Goal: Information Seeking & Learning: Learn about a topic

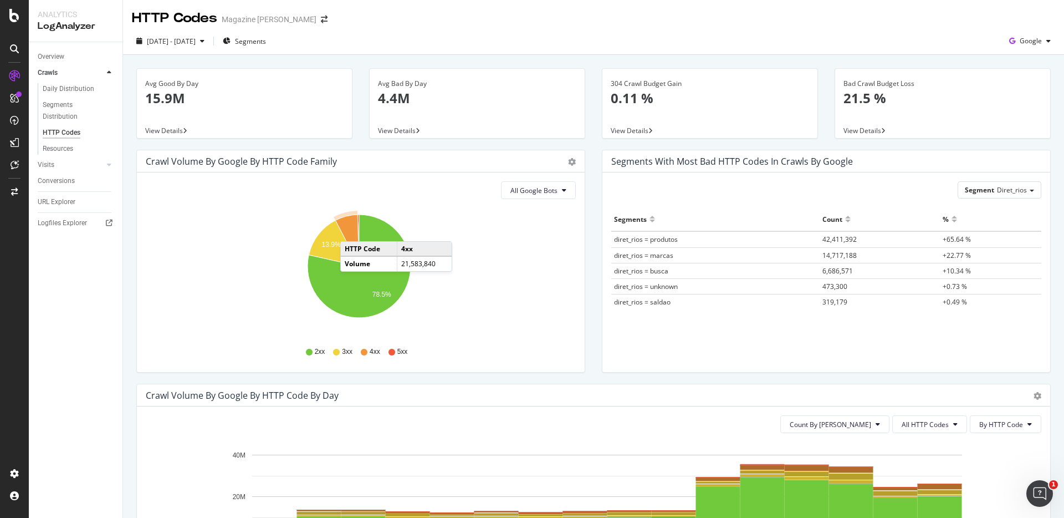
click at [351, 230] on icon "A chart." at bounding box center [347, 240] width 24 height 52
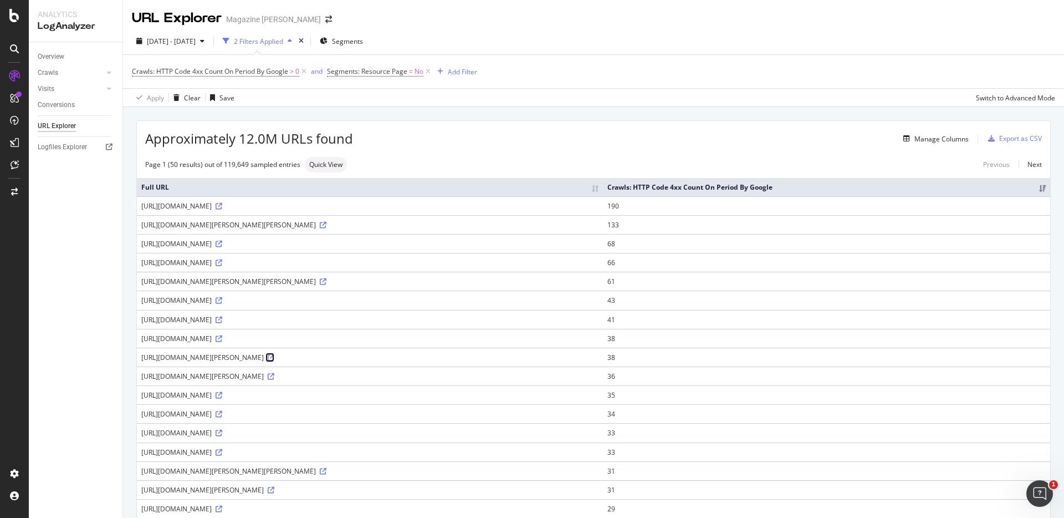
click at [274, 361] on icon at bounding box center [271, 357] width 7 height 7
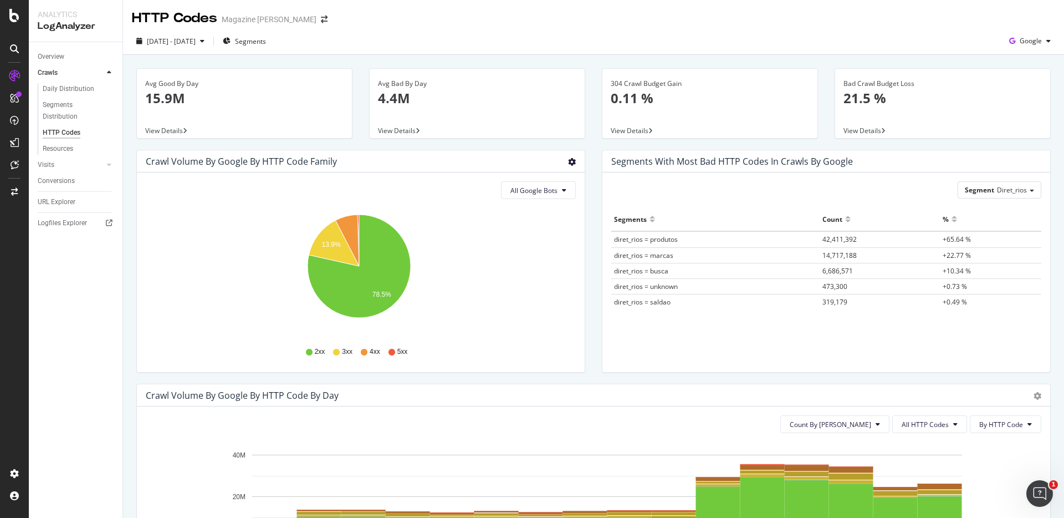
click at [568, 164] on icon "gear" at bounding box center [572, 162] width 8 height 8
click at [582, 160] on div "Crawl Volume by google by HTTP Code Family Pie Table All Google Bots Hold CMD (…" at bounding box center [360, 267] width 465 height 234
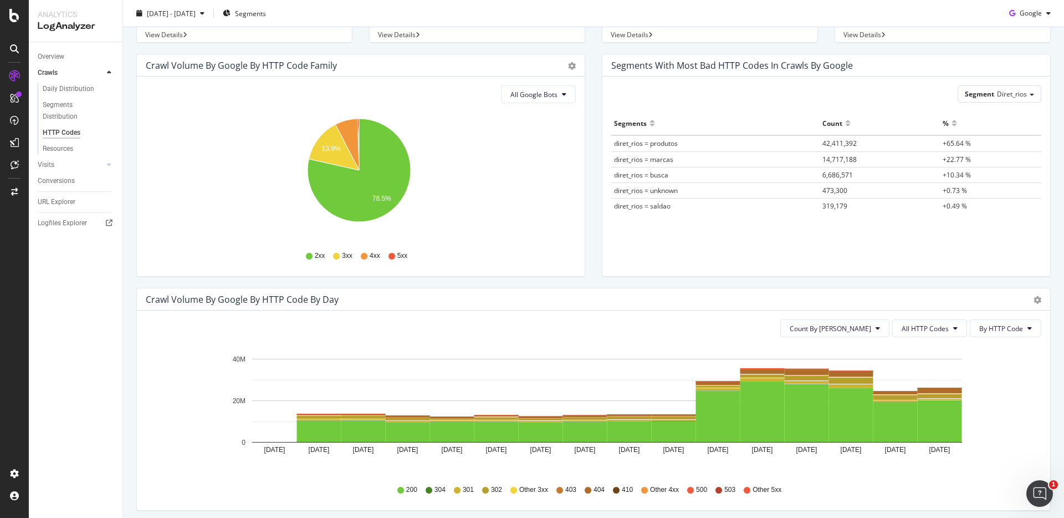
scroll to position [216, 0]
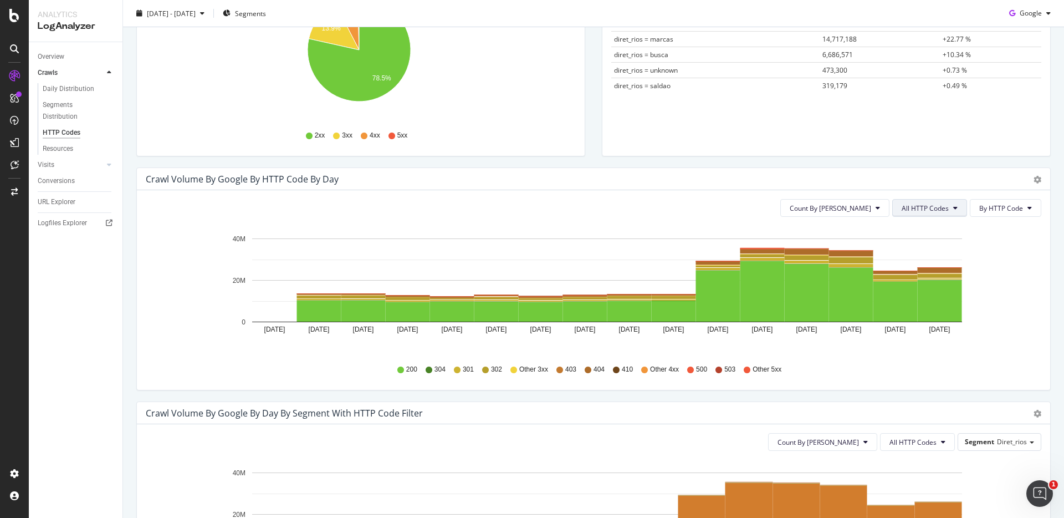
click at [936, 208] on span "All HTTP Codes" at bounding box center [925, 207] width 47 height 9
click at [920, 307] on span "4xx family" at bounding box center [923, 312] width 56 height 10
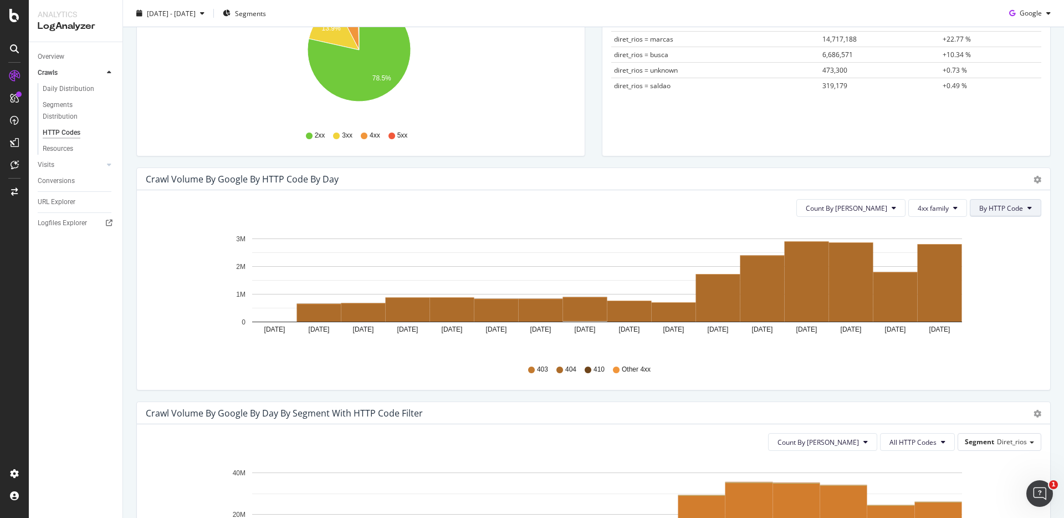
click at [997, 209] on span "By HTTP Code" at bounding box center [1001, 207] width 44 height 9
click at [999, 314] on icon "[DATE] [DATE] [DATE] [DATE] [DATE] [DATE] [DATE] [DATE] [DATE] [DATE] [DATE] [D…" at bounding box center [589, 290] width 887 height 129
click at [919, 211] on span "4xx family" at bounding box center [933, 207] width 31 height 9
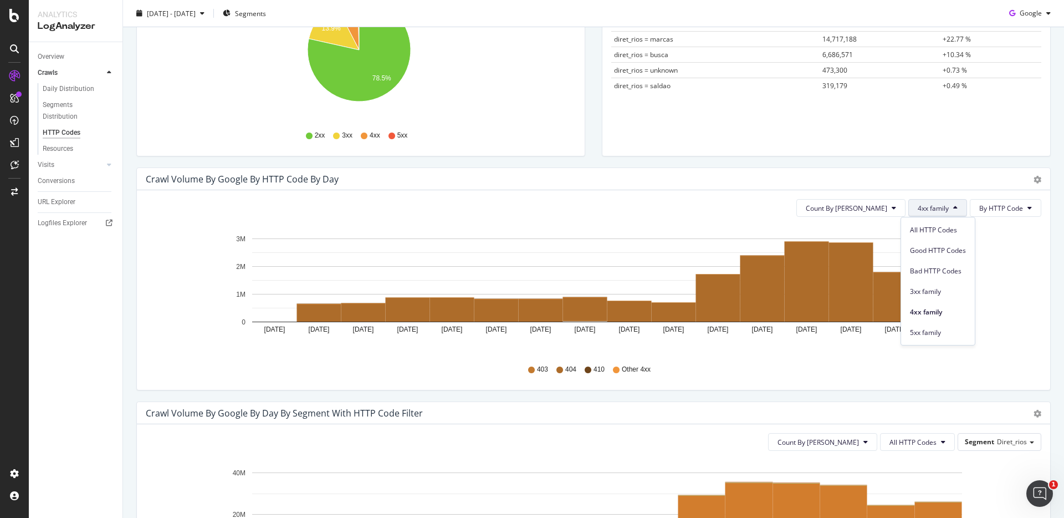
click at [689, 212] on div "Count By Day 4xx family By HTTP Code" at bounding box center [594, 208] width 896 height 18
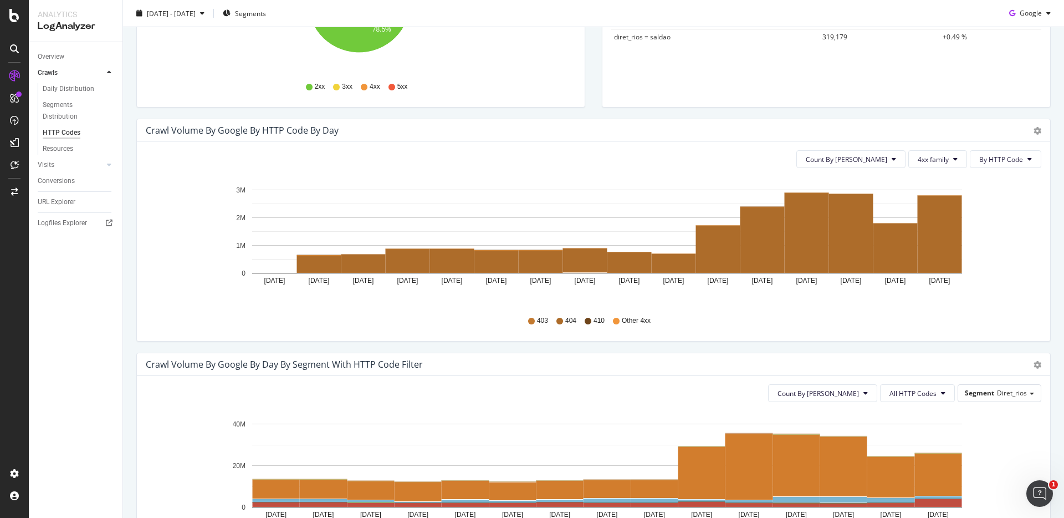
scroll to position [208, 0]
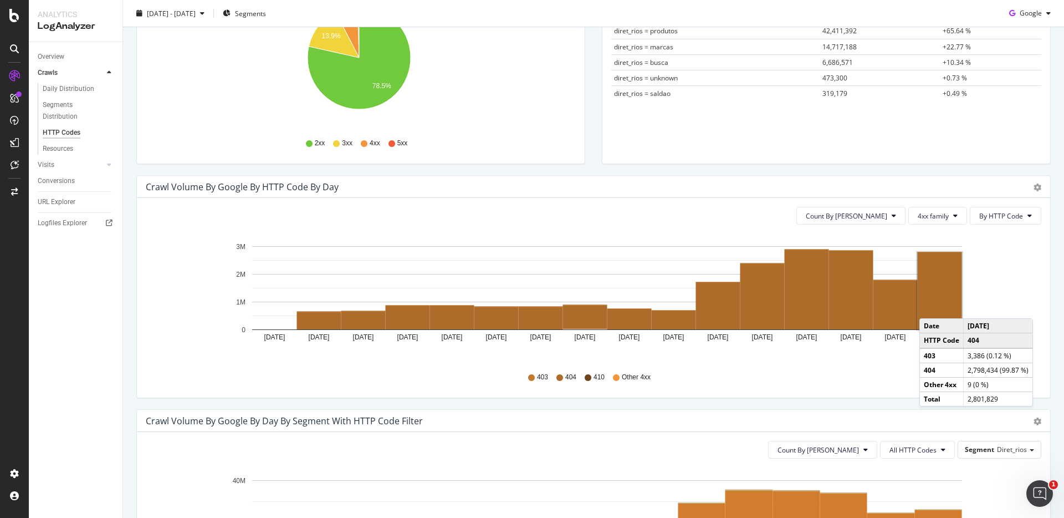
click at [930, 307] on rect "A chart." at bounding box center [940, 290] width 44 height 77
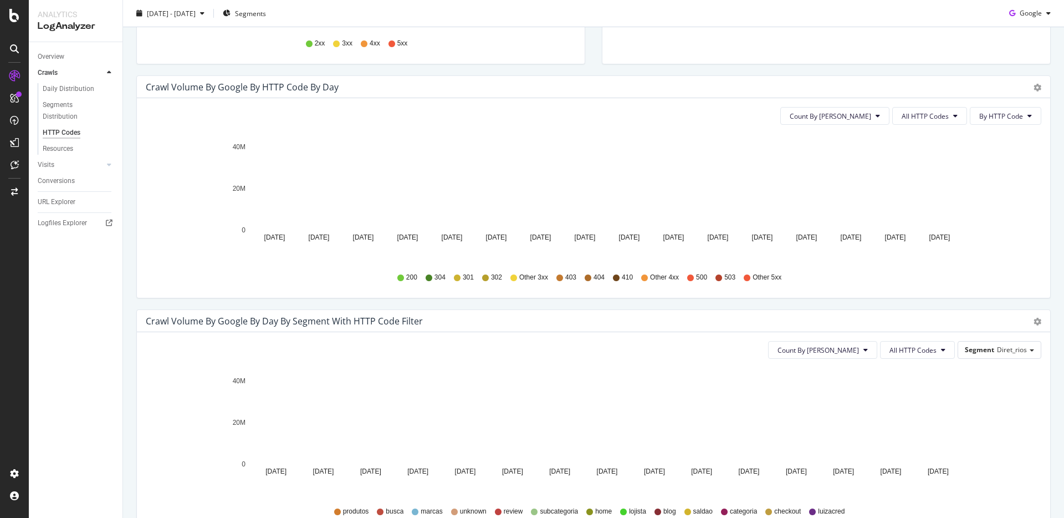
scroll to position [346, 0]
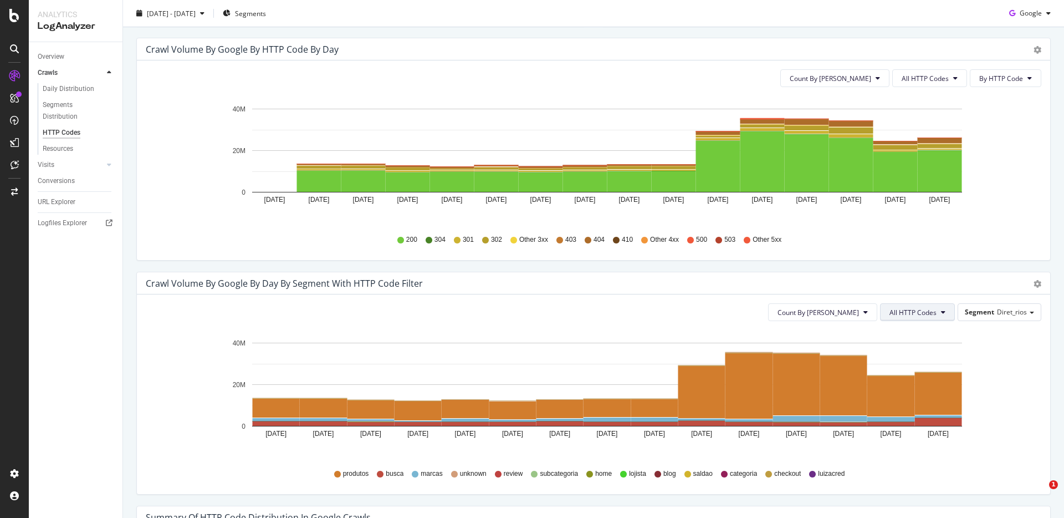
click at [914, 311] on span "All HTTP Codes" at bounding box center [912, 312] width 47 height 9
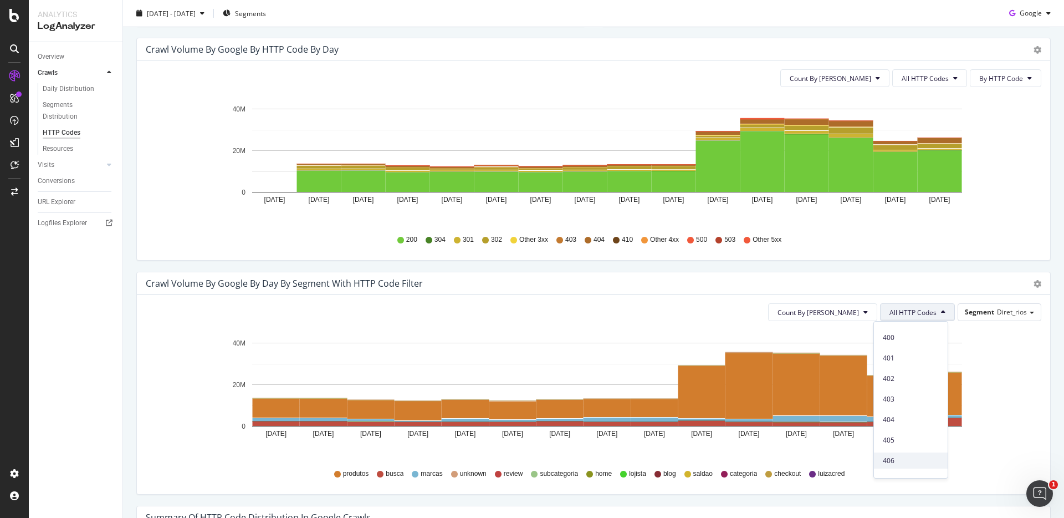
scroll to position [225, 0]
click at [906, 337] on span "4xx family" at bounding box center [911, 335] width 56 height 10
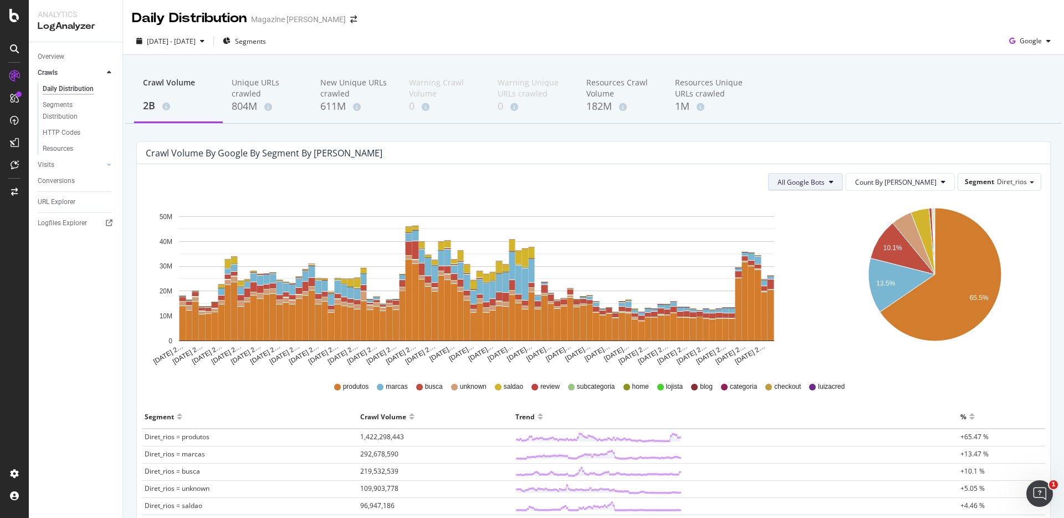
click at [825, 178] on span "All Google Bots" at bounding box center [800, 181] width 47 height 9
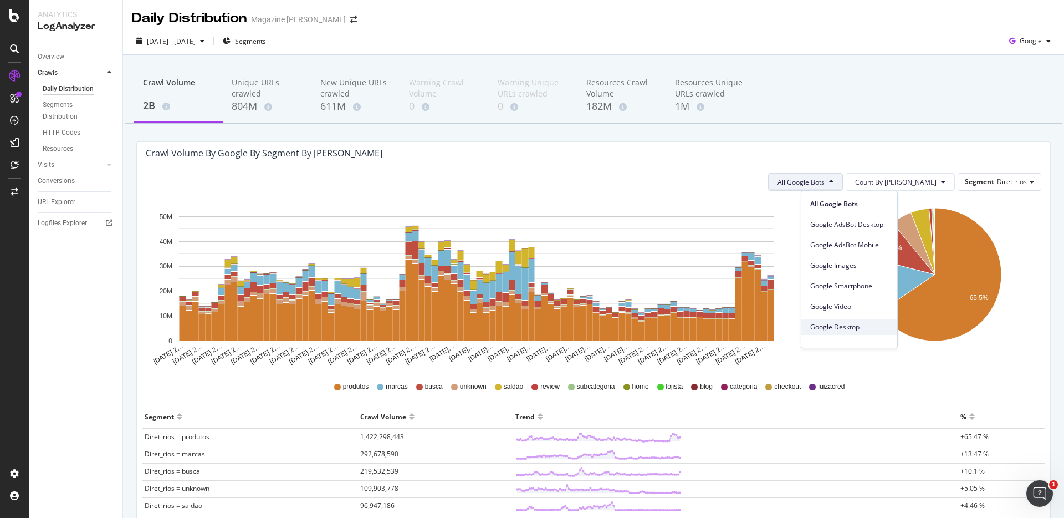
click at [835, 323] on span "Google Desktop" at bounding box center [849, 327] width 78 height 10
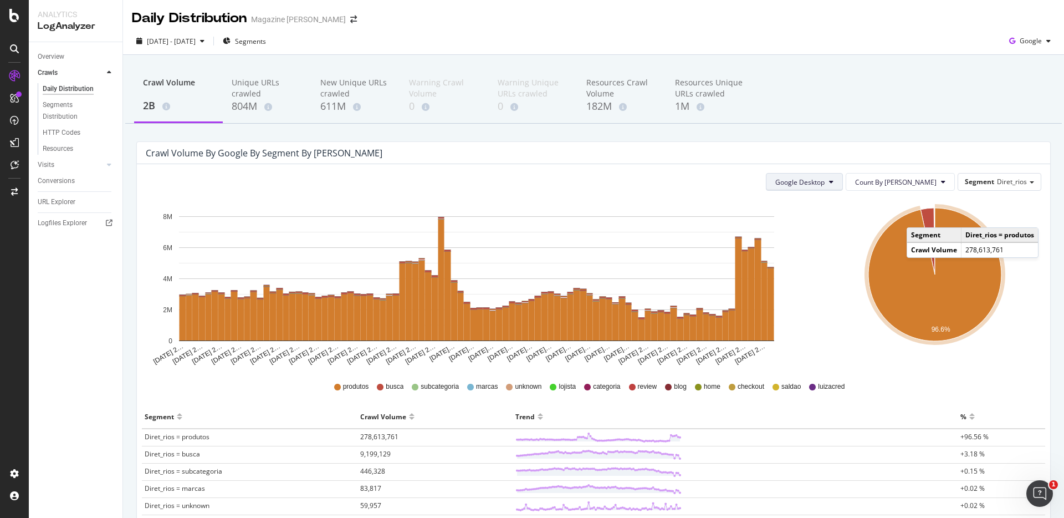
click at [843, 189] on button "Google Desktop" at bounding box center [804, 182] width 77 height 18
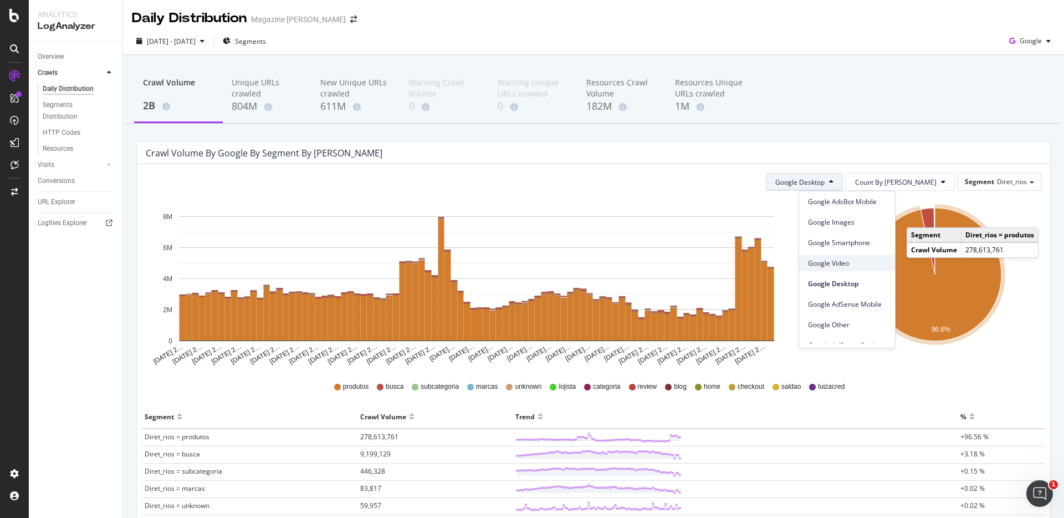
scroll to position [14, 0]
click at [865, 276] on span "Google Smartphone" at bounding box center [847, 272] width 78 height 10
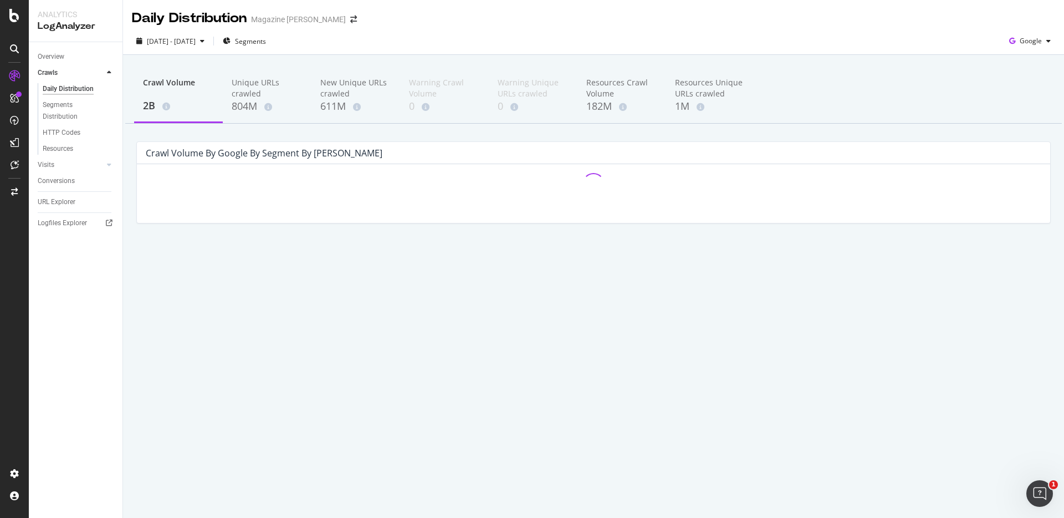
click at [885, 117] on div "Crawl Volume 2B Unique URLs crawled 804M New Unique URLs crawled 611M Warning C…" at bounding box center [593, 95] width 937 height 55
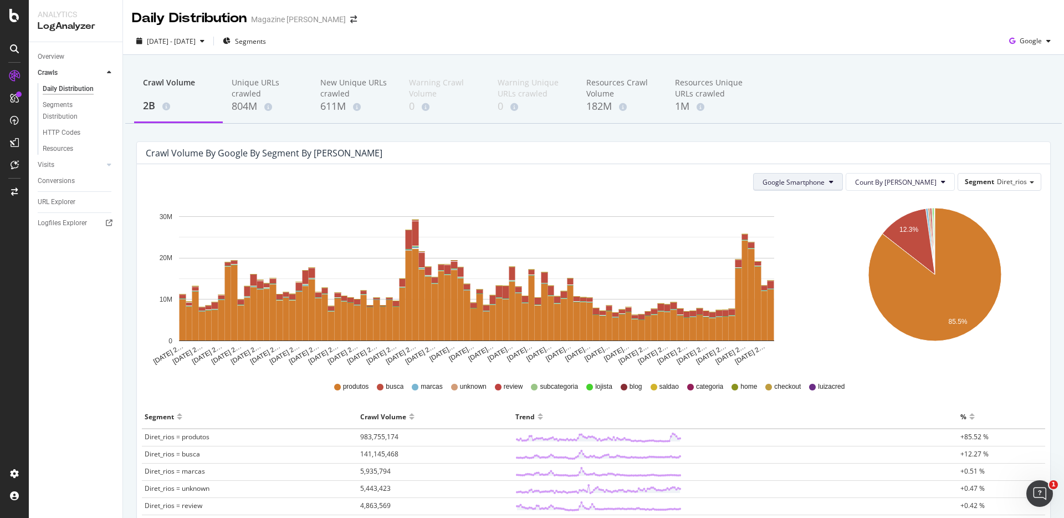
click at [841, 189] on button "Google Smartphone" at bounding box center [798, 182] width 90 height 18
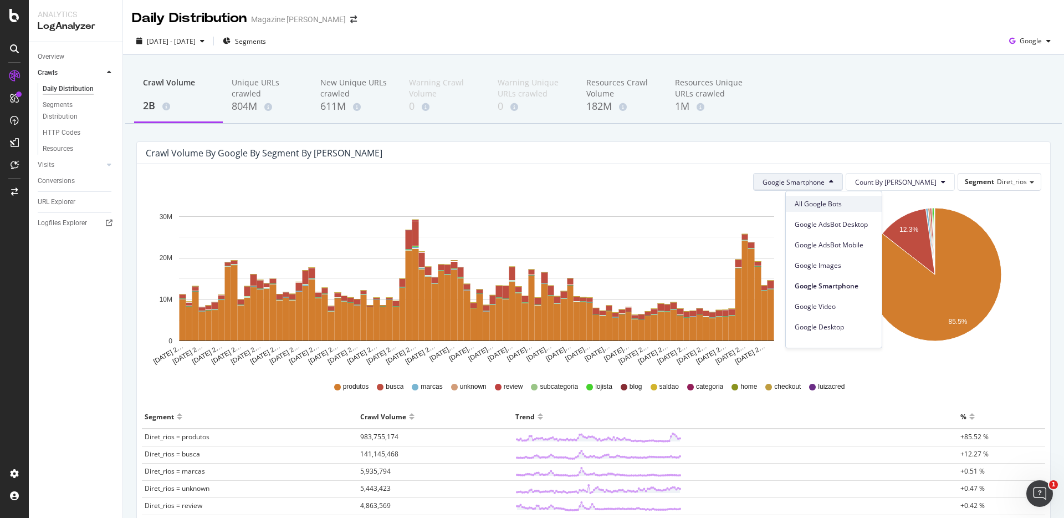
click at [836, 202] on span "All Google Bots" at bounding box center [834, 204] width 78 height 10
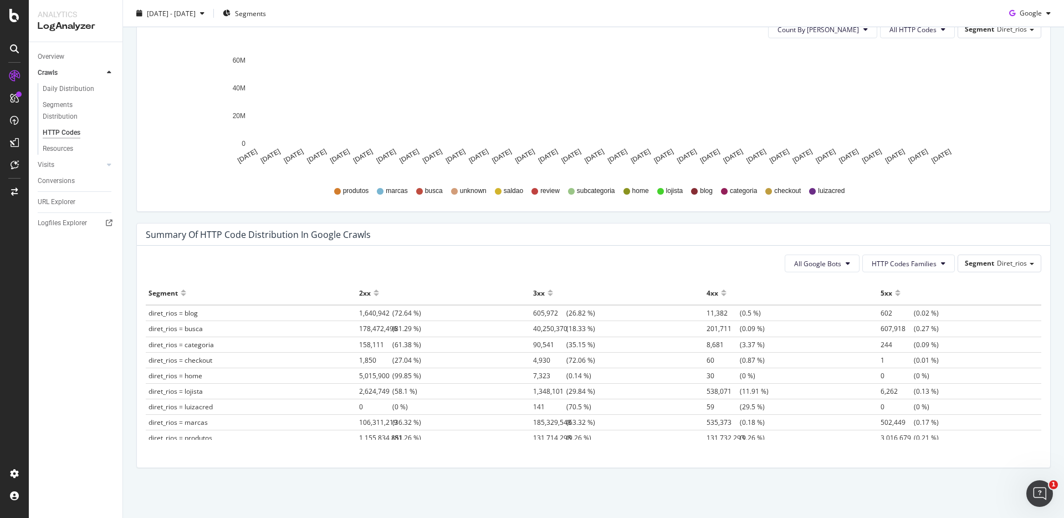
scroll to position [287, 0]
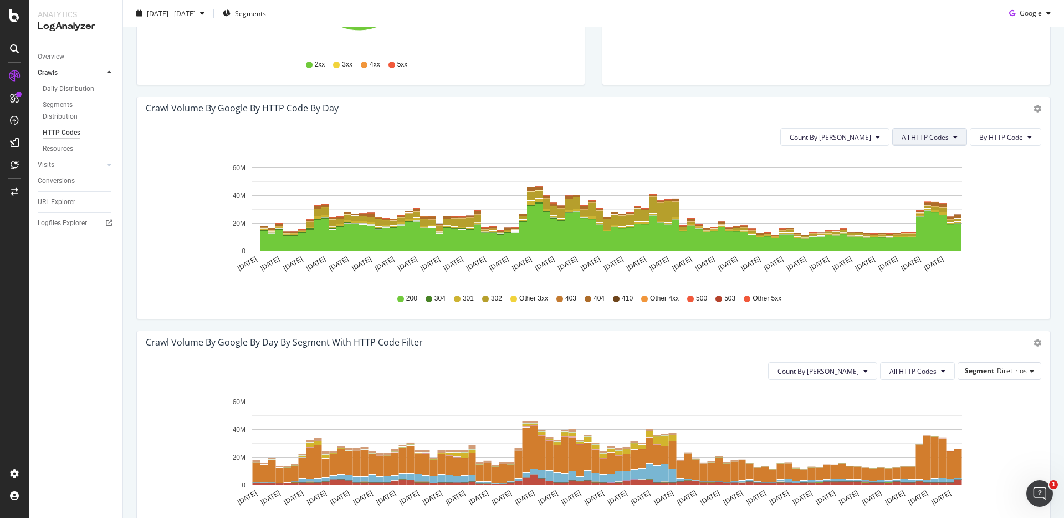
click at [903, 134] on span "All HTTP Codes" at bounding box center [925, 136] width 47 height 9
click at [780, 105] on div "Crawl Volume by google by HTTP Code by Day" at bounding box center [581, 108] width 871 height 11
click at [910, 142] on button "All HTTP Codes" at bounding box center [929, 137] width 75 height 18
click at [840, 136] on span "Count By [PERSON_NAME]" at bounding box center [830, 136] width 81 height 9
click at [908, 139] on span "All HTTP Codes" at bounding box center [925, 136] width 47 height 9
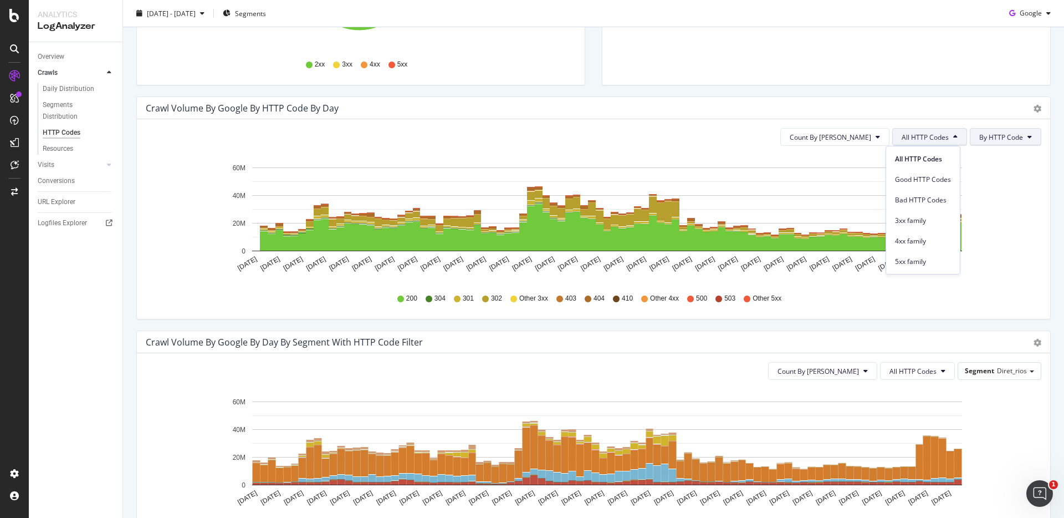
click at [987, 138] on span "By HTTP Code" at bounding box center [1001, 136] width 44 height 9
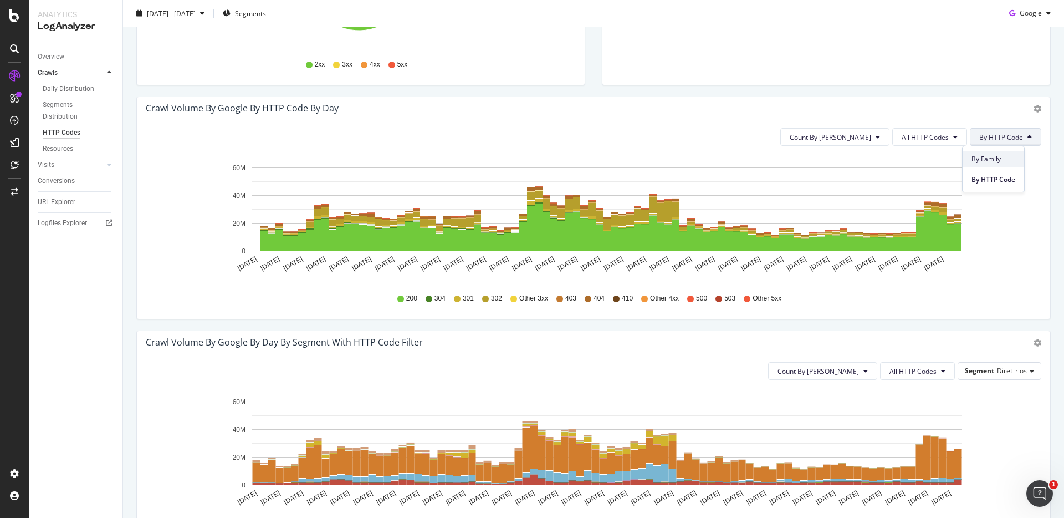
click at [993, 162] on span "By Family" at bounding box center [993, 159] width 44 height 10
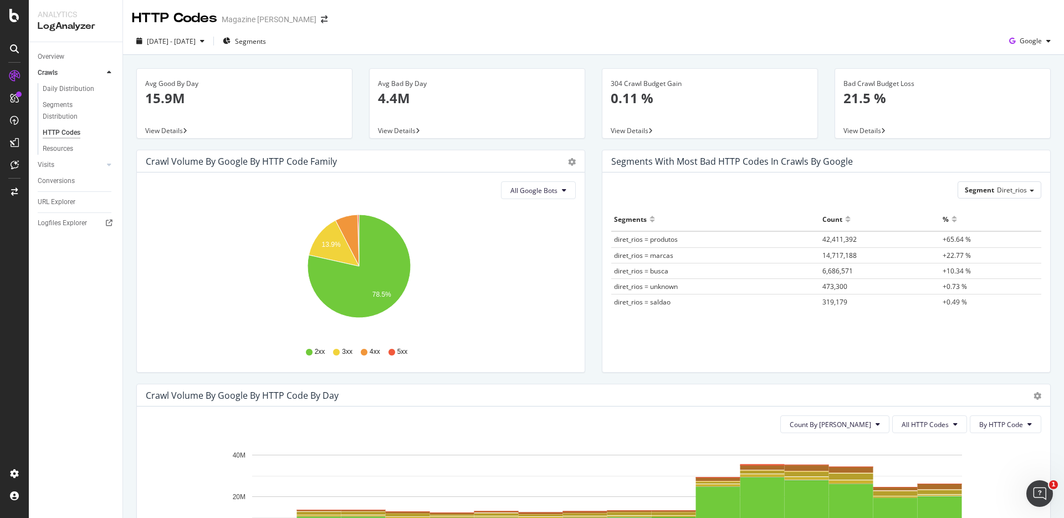
scroll to position [144, 0]
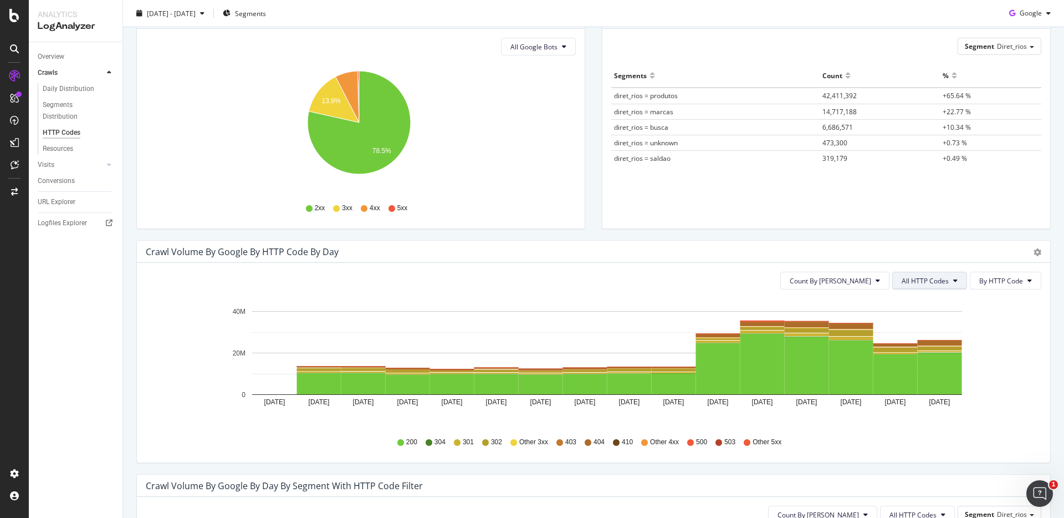
click at [908, 286] on button "All HTTP Codes" at bounding box center [929, 281] width 75 height 18
click at [924, 388] on span "4xx family" at bounding box center [923, 385] width 56 height 10
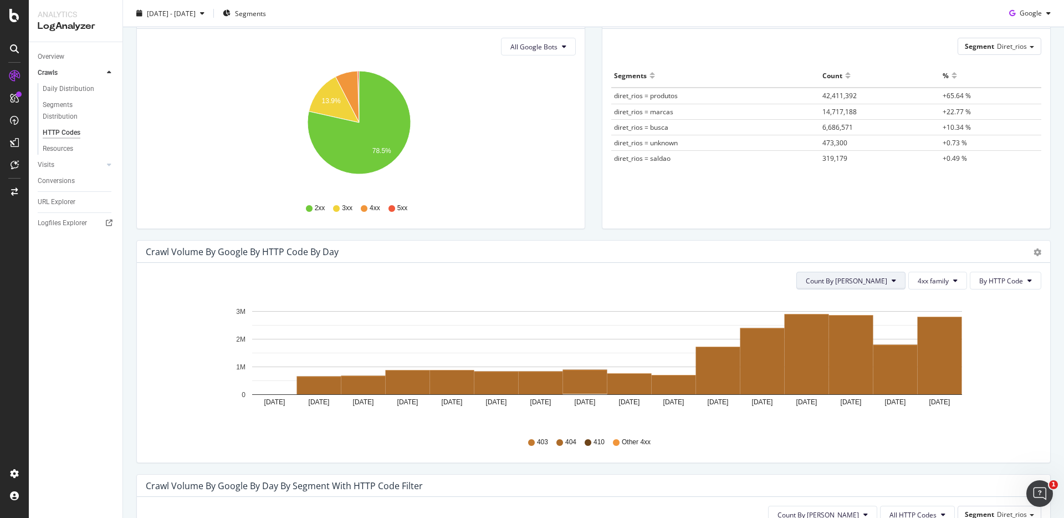
click at [883, 283] on button "Count By [PERSON_NAME]" at bounding box center [850, 281] width 109 height 18
click at [931, 286] on button "4xx family" at bounding box center [937, 281] width 59 height 18
click at [980, 279] on span "By HTTP Code" at bounding box center [1001, 280] width 44 height 9
click at [993, 305] on span "By Family" at bounding box center [993, 303] width 44 height 10
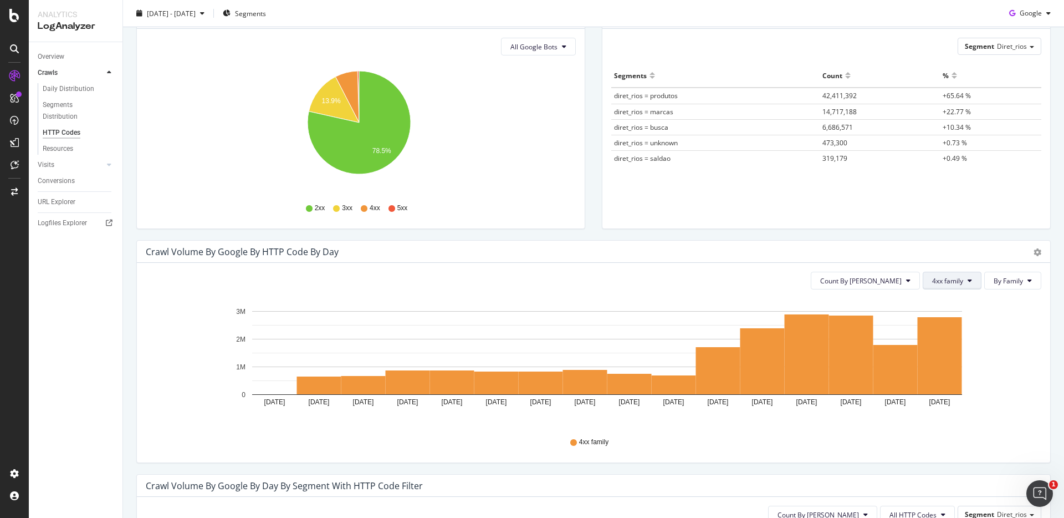
click at [938, 283] on span "4xx family" at bounding box center [947, 280] width 31 height 9
click at [937, 299] on span "All HTTP Codes" at bounding box center [952, 303] width 56 height 10
